Goal: Transaction & Acquisition: Purchase product/service

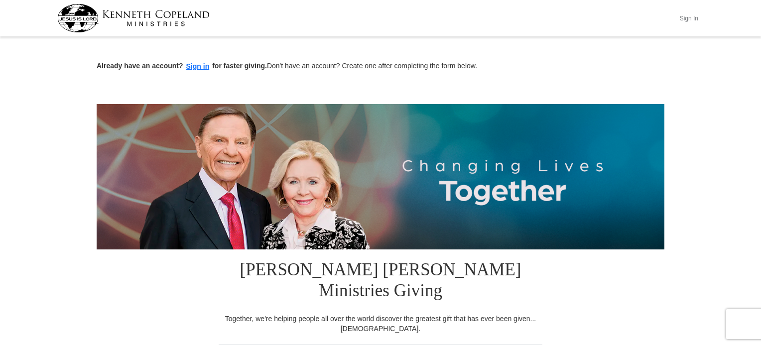
click at [692, 16] on button "Sign In" at bounding box center [689, 17] width 30 height 15
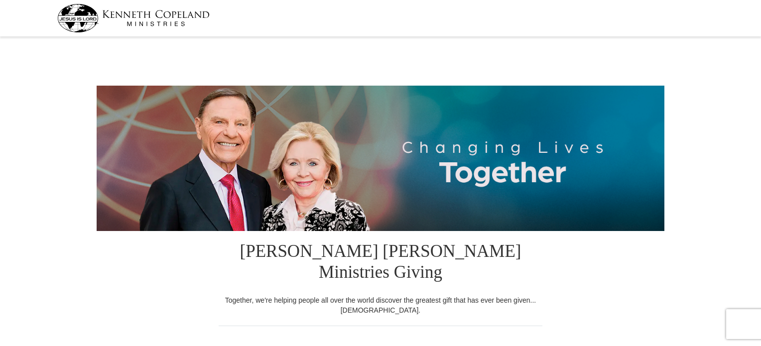
select select "[GEOGRAPHIC_DATA]"
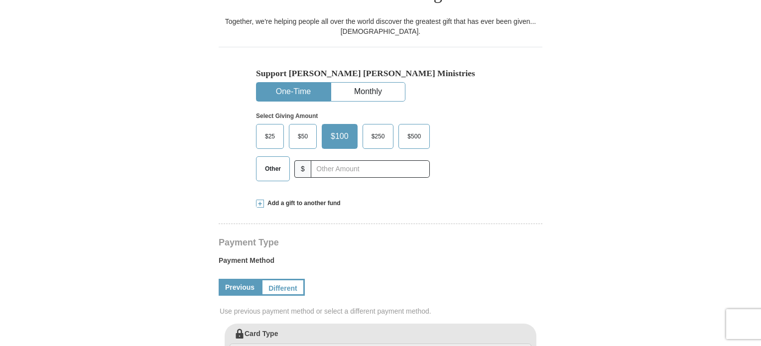
scroll to position [275, 0]
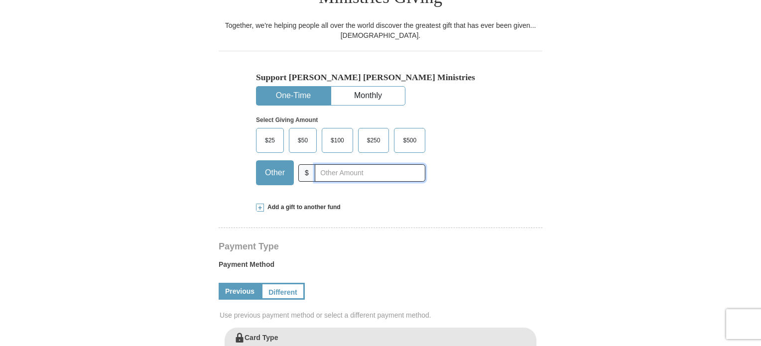
click at [328, 164] on input "text" at bounding box center [370, 172] width 111 height 17
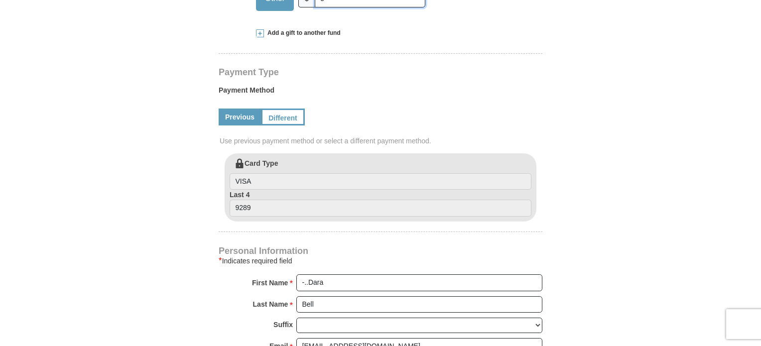
scroll to position [451, 0]
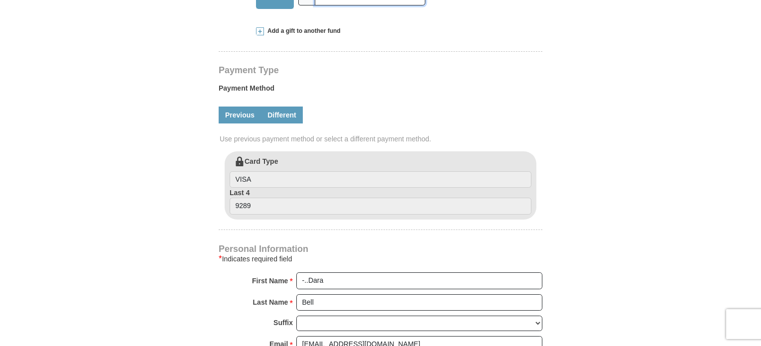
type input "5"
click at [284, 107] on link "Different" at bounding box center [282, 115] width 42 height 17
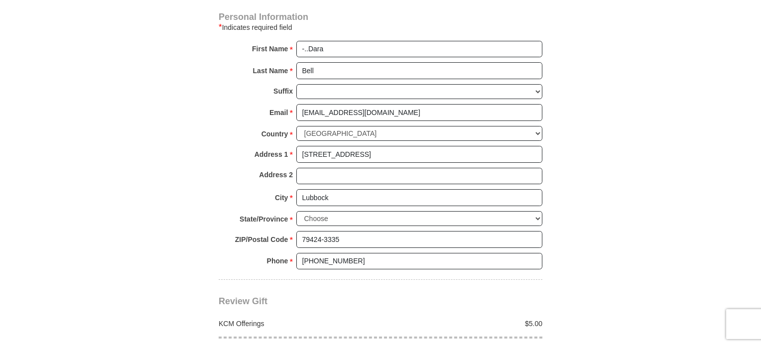
scroll to position [786, 0]
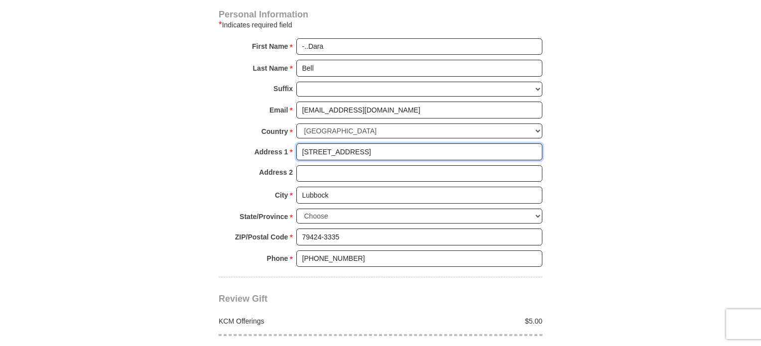
click at [388, 143] on input "4408 78th St" at bounding box center [419, 151] width 246 height 17
type input "4"
type input "3003 113th st."
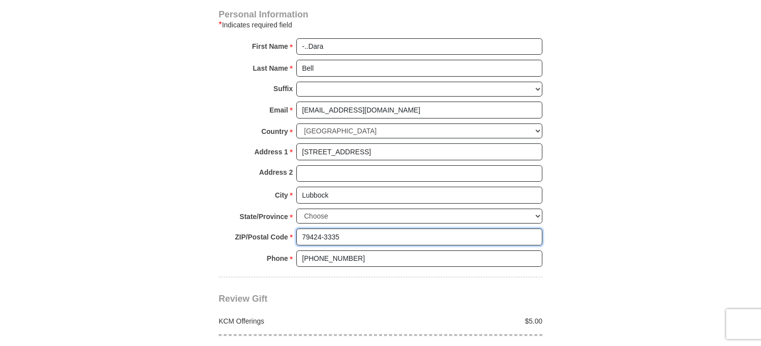
click at [364, 229] on input "79424-3335" at bounding box center [419, 237] width 246 height 17
type input "7"
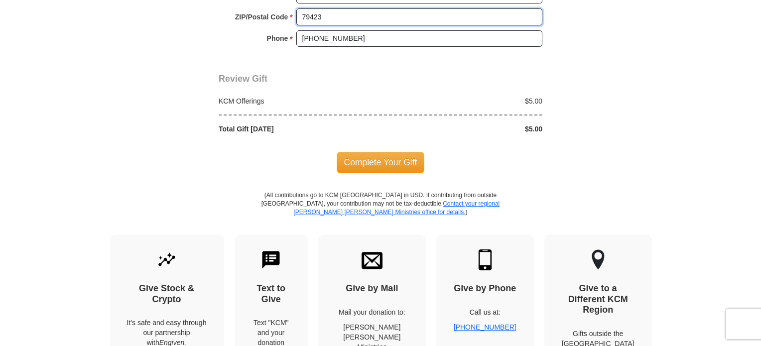
scroll to position [1012, 0]
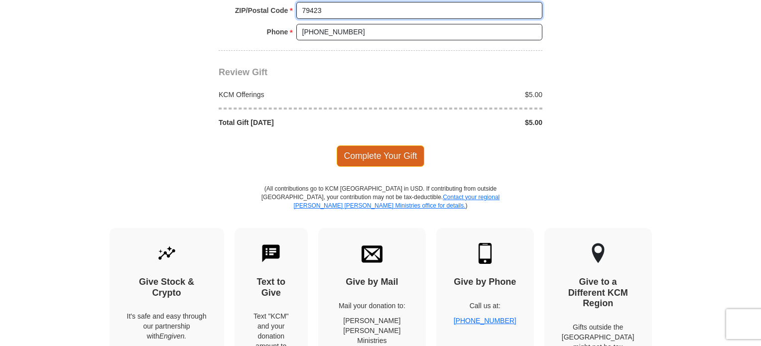
type input "79423"
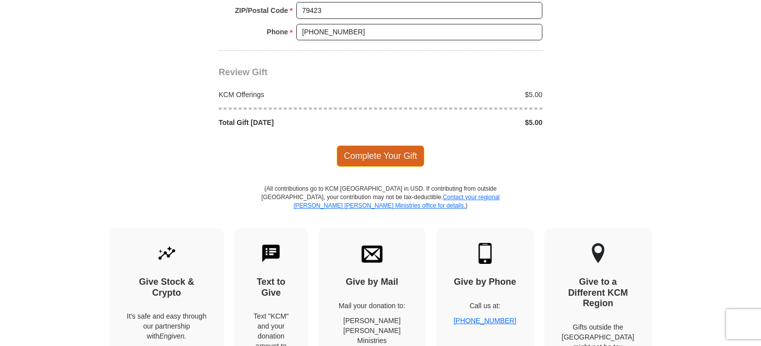
click at [400, 145] on span "Complete Your Gift" at bounding box center [381, 155] width 88 height 21
